Goal: Find specific page/section: Find specific page/section

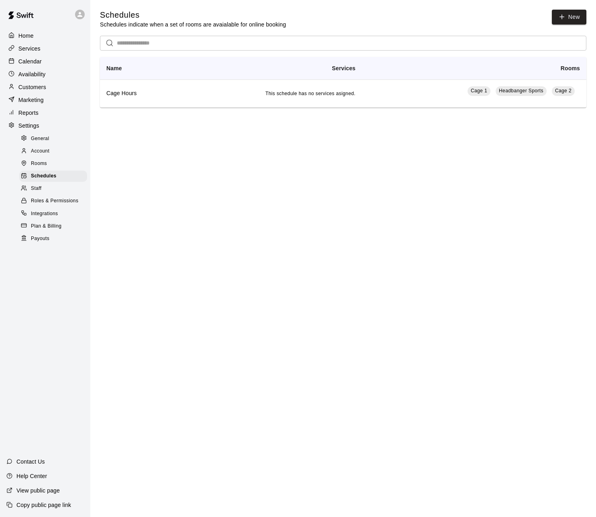
click at [20, 63] on p "Calendar" at bounding box center [29, 61] width 23 height 8
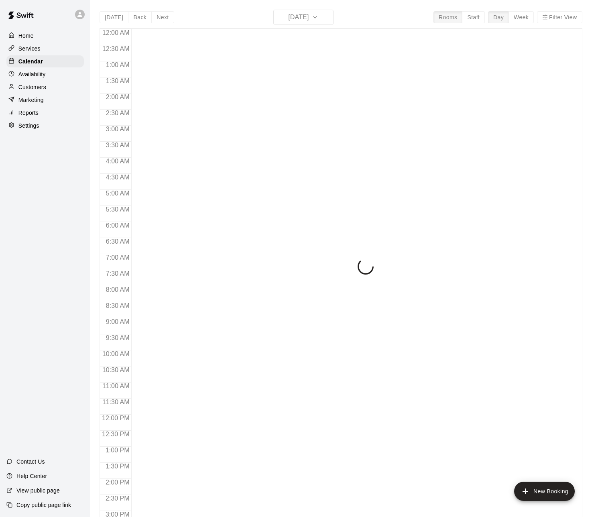
scroll to position [274, 0]
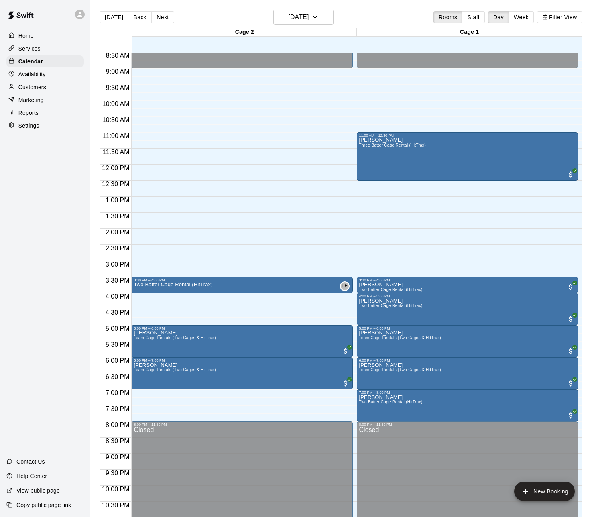
click at [217, 137] on div "12:00 AM – 9:00 AM Closed 3:30 PM – 4:00 PM Two Batter Cage Rental (HitTrax) TF…" at bounding box center [241, 164] width 221 height 770
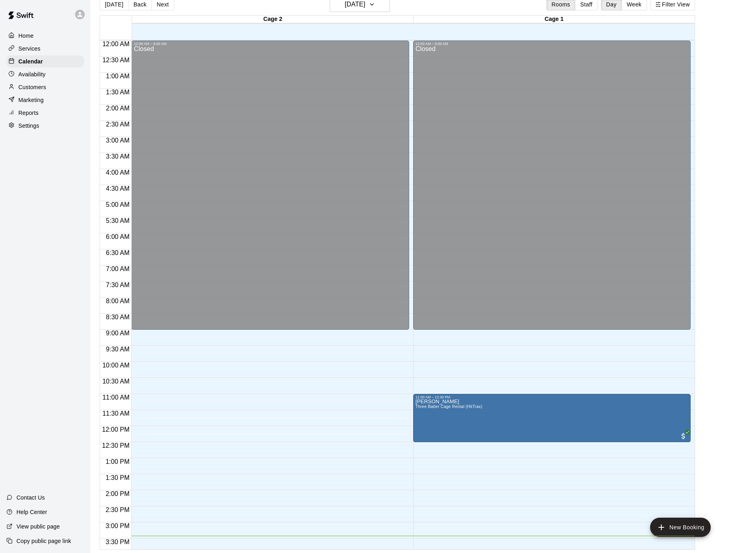
scroll to position [111, 0]
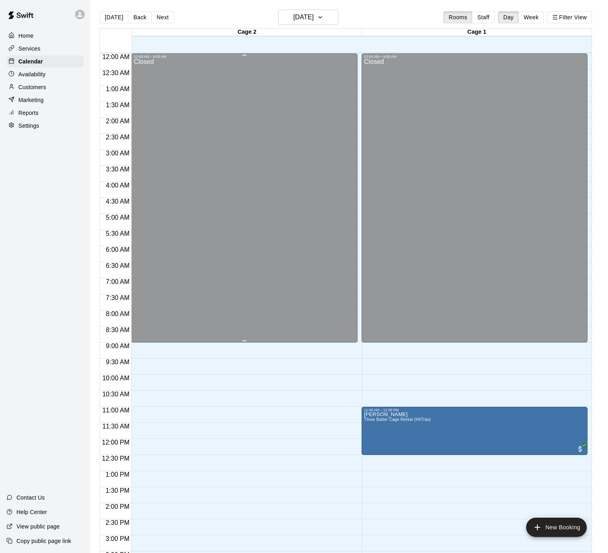
scroll to position [238, 0]
